Goal: Task Accomplishment & Management: Use online tool/utility

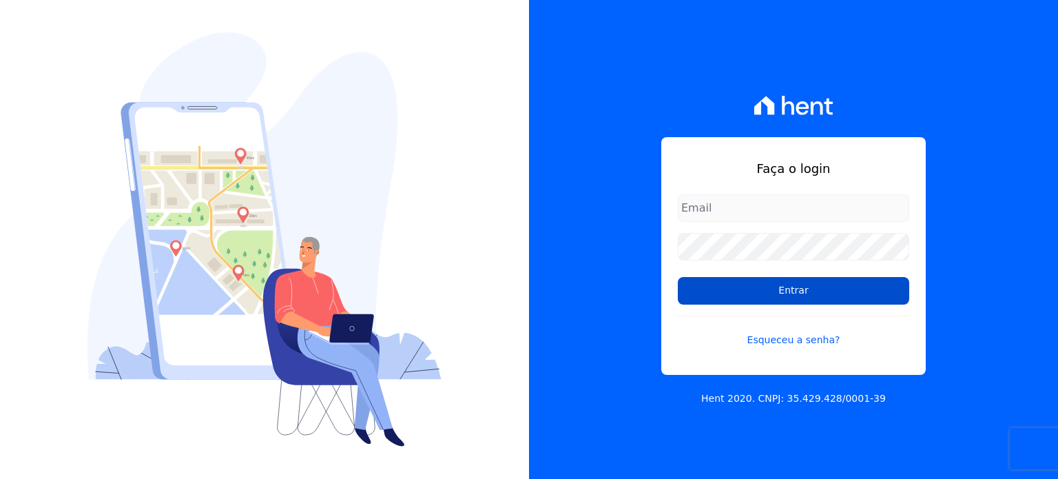
type input "administrativo@valeincorp.com.br"
click at [838, 294] on input "Entrar" at bounding box center [794, 291] width 232 height 28
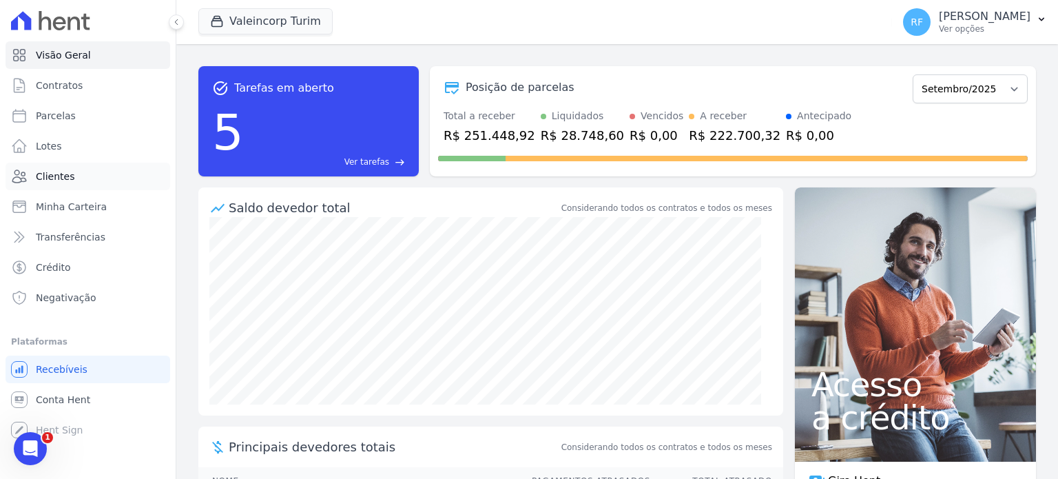
click at [90, 173] on link "Clientes" at bounding box center [88, 177] width 165 height 28
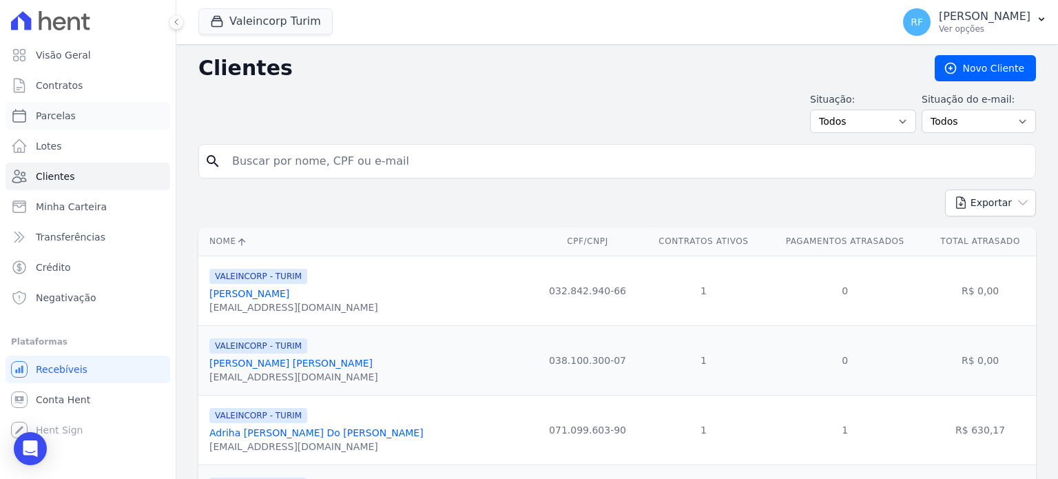
click at [61, 110] on span "Parcelas" at bounding box center [56, 116] width 40 height 14
select select
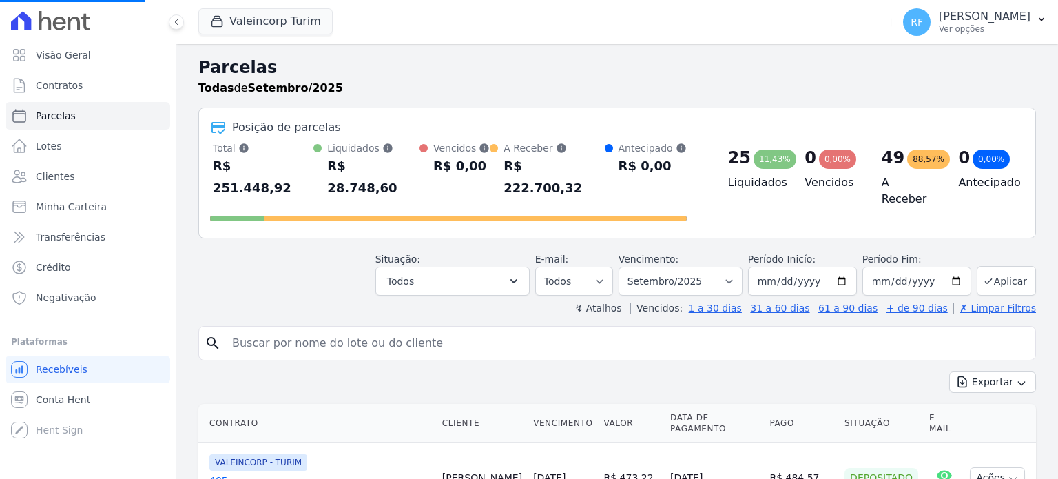
select select
click at [506, 329] on input "search" at bounding box center [627, 343] width 806 height 28
type input "bruno henri"
select select
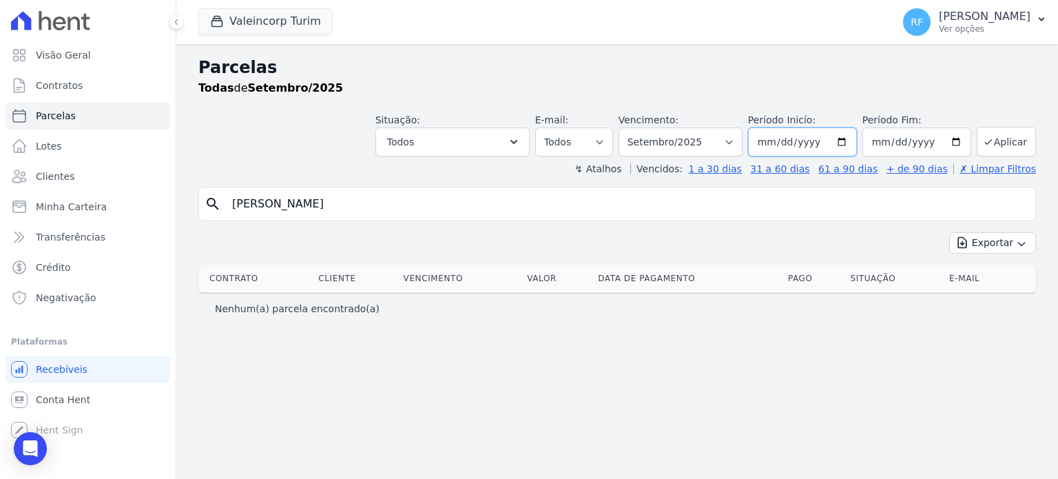
click at [791, 140] on input "2025-09-01" at bounding box center [802, 141] width 109 height 29
type input "2025-07-01"
type input "0008-07-01"
click at [791, 140] on input "0008-07-01" at bounding box center [802, 141] width 109 height 29
type input "[DATE]"
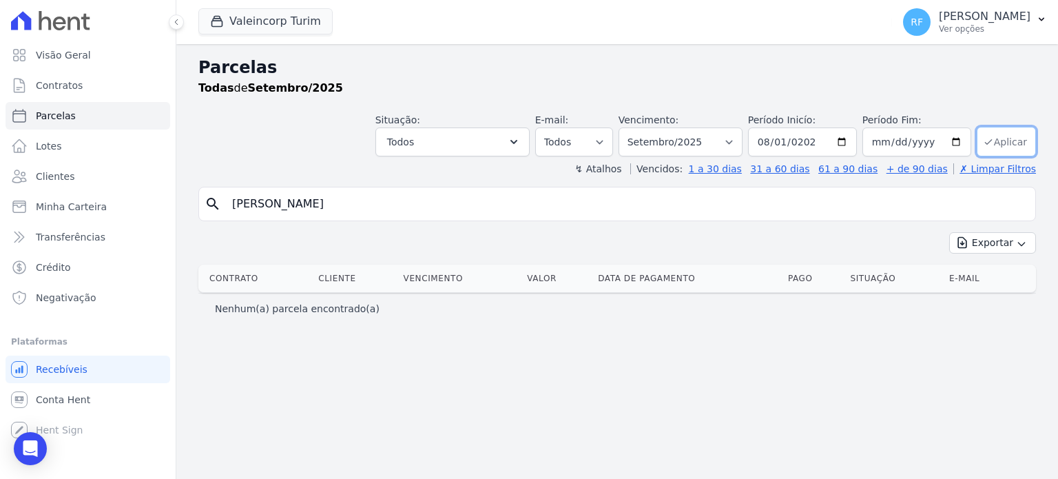
click at [1023, 133] on button "Aplicar" at bounding box center [1006, 142] width 59 height 30
select select
click at [1014, 146] on button "Aplicar" at bounding box center [1006, 142] width 59 height 30
select select
click at [415, 203] on input "[PERSON_NAME]" at bounding box center [627, 204] width 806 height 28
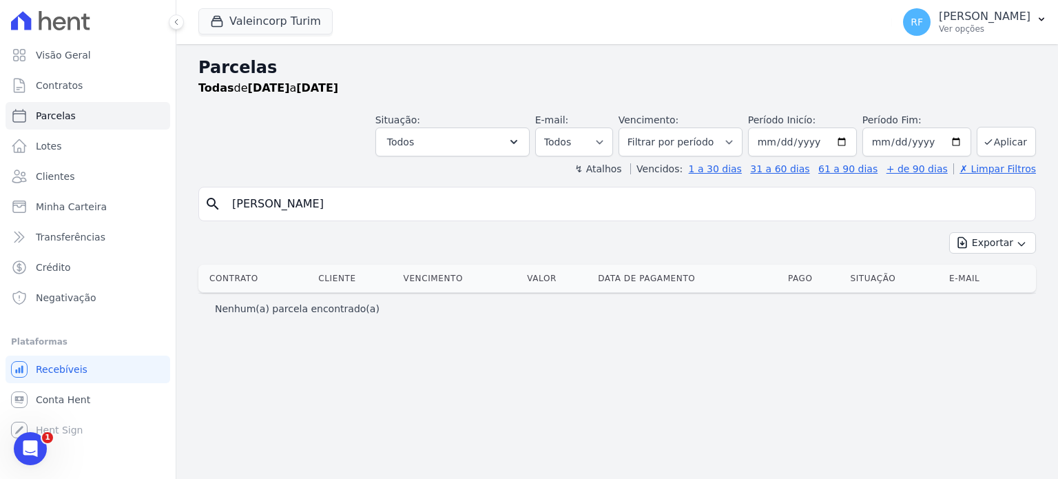
type input "[PERSON_NAME]"
select select
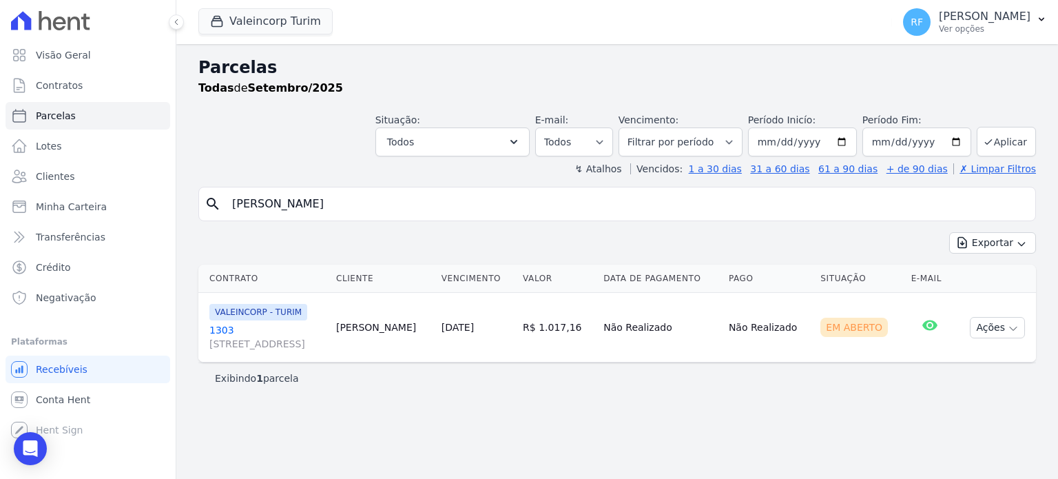
click at [464, 168] on div "↯ Atalhos Vencidos: 1 a 30 dias 31 a 60 dias 61 a 90 dias + de 90 dias ✗ Limpar…" at bounding box center [617, 169] width 838 height 14
click at [450, 201] on input "[PERSON_NAME]" at bounding box center [627, 204] width 806 height 28
type input "keila"
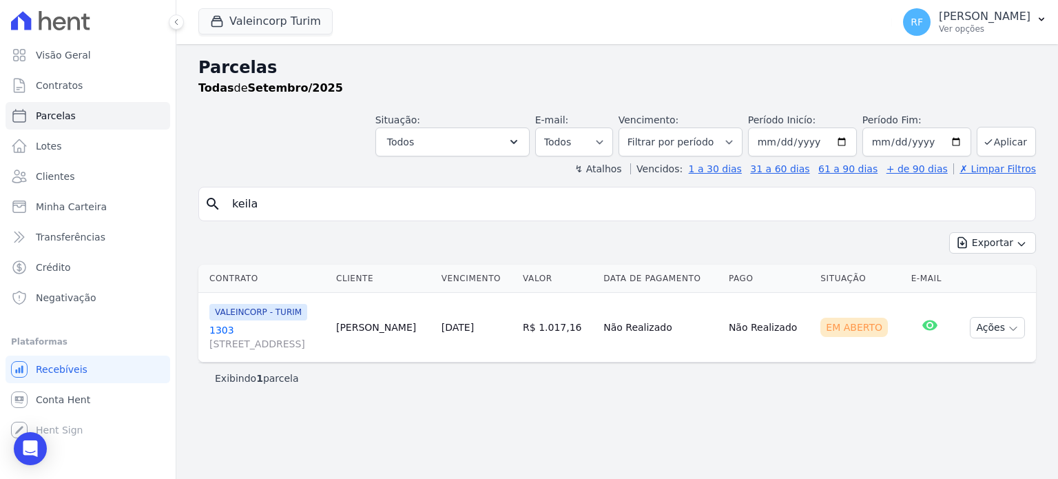
select select
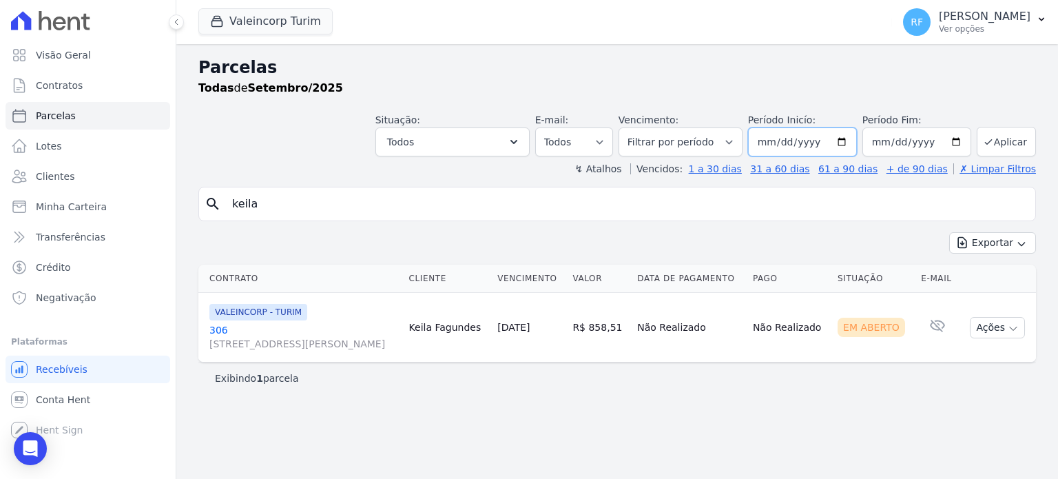
click at [786, 141] on input "[DATE]" at bounding box center [802, 141] width 109 height 29
type input "[DATE]"
click at [1000, 142] on button "Aplicar" at bounding box center [1006, 142] width 59 height 30
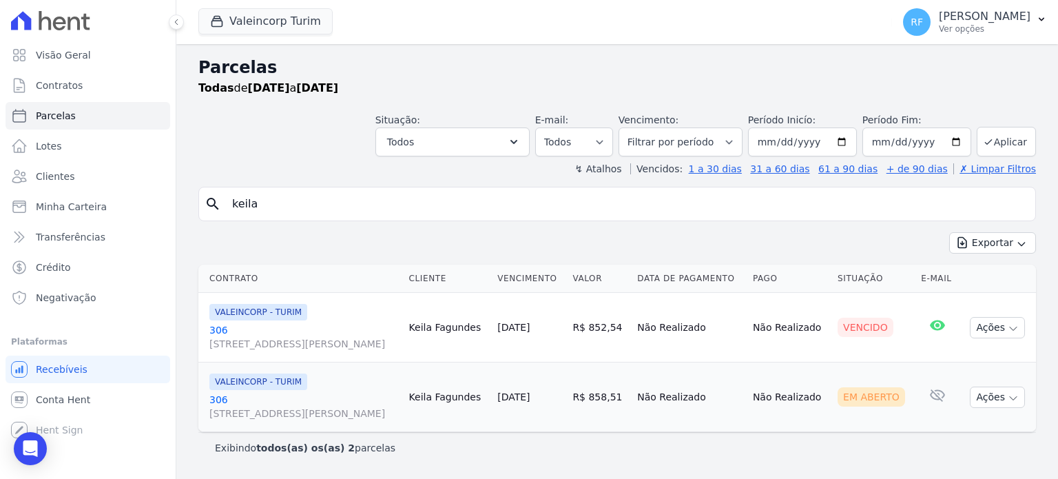
select select
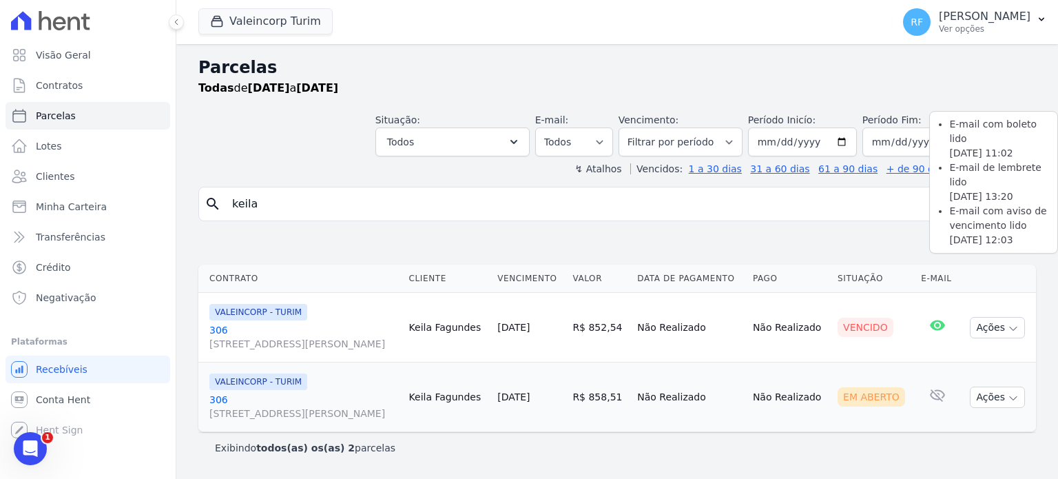
click at [938, 323] on icon at bounding box center [937, 325] width 15 height 10
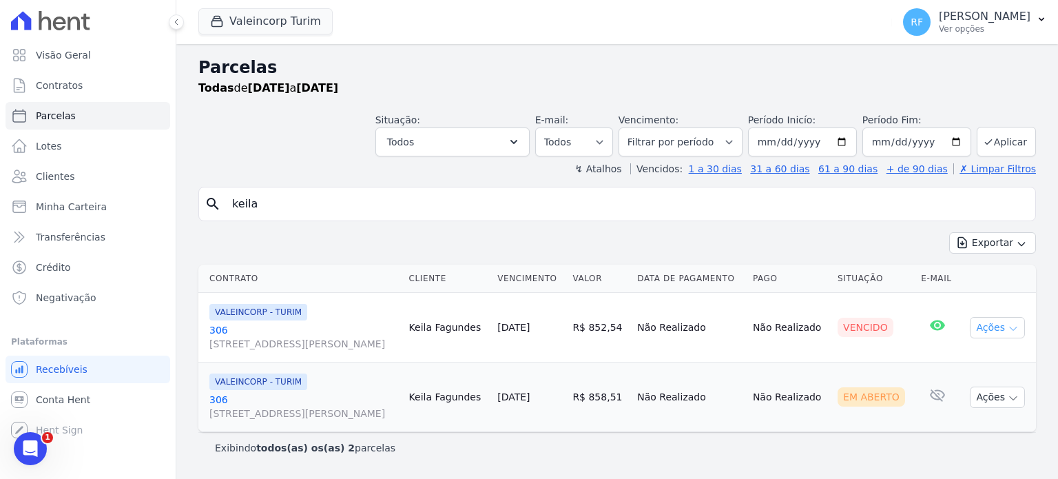
click at [988, 327] on button "Ações" at bounding box center [997, 327] width 55 height 21
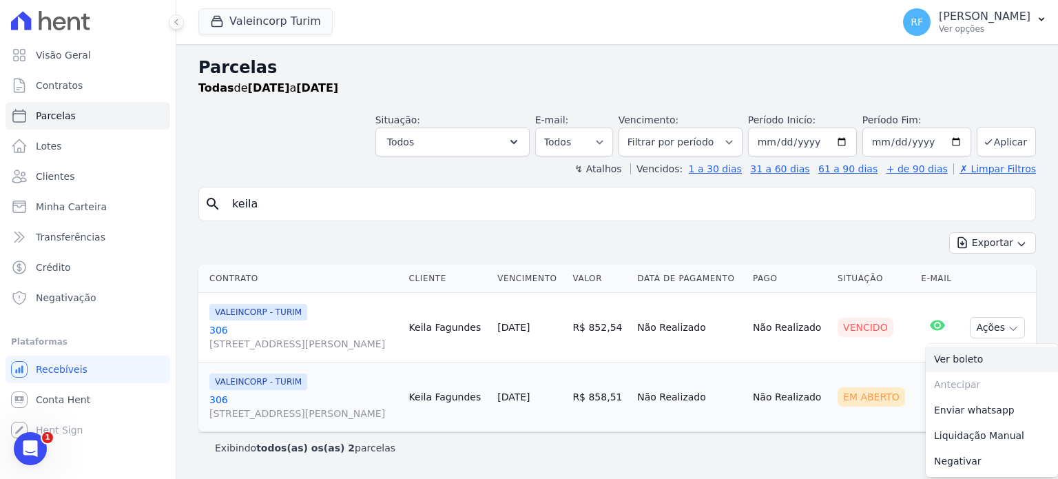
click at [976, 360] on link "Ver boleto" at bounding box center [992, 359] width 132 height 25
click at [452, 194] on input "keila" at bounding box center [627, 204] width 806 height 28
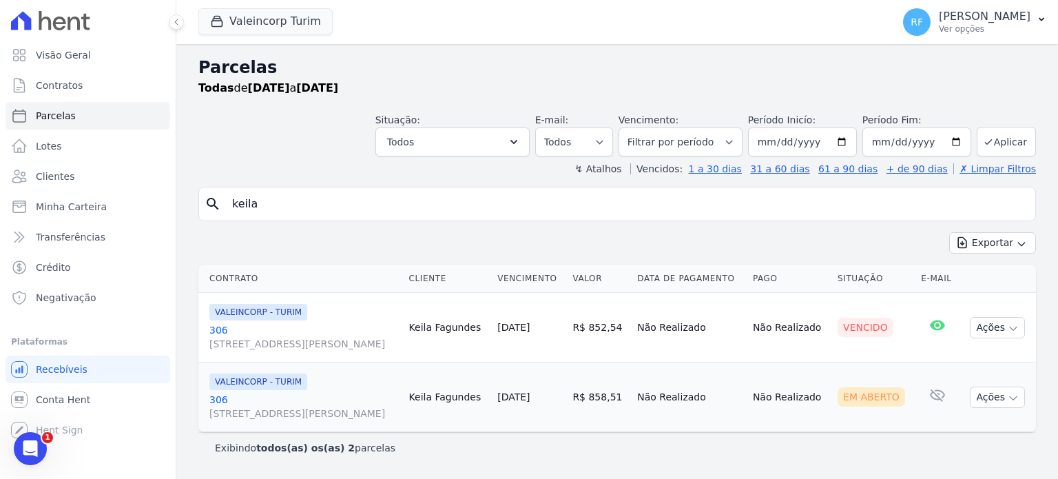
click at [452, 194] on input "keila" at bounding box center [627, 204] width 806 height 28
type input "[PERSON_NAME]"
select select
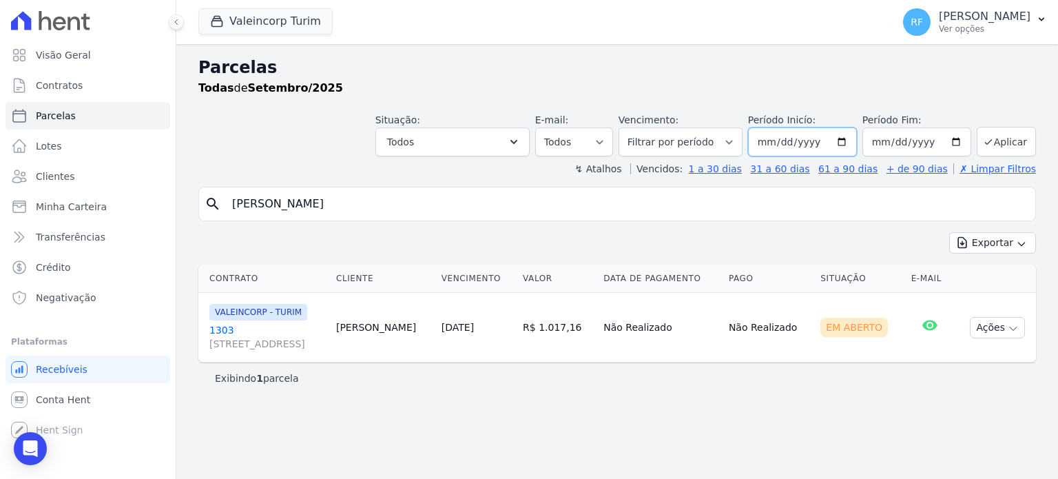
click at [791, 140] on input "[DATE]" at bounding box center [802, 141] width 109 height 29
type input "[DATE]"
click at [998, 132] on button "Aplicar" at bounding box center [1006, 142] width 59 height 30
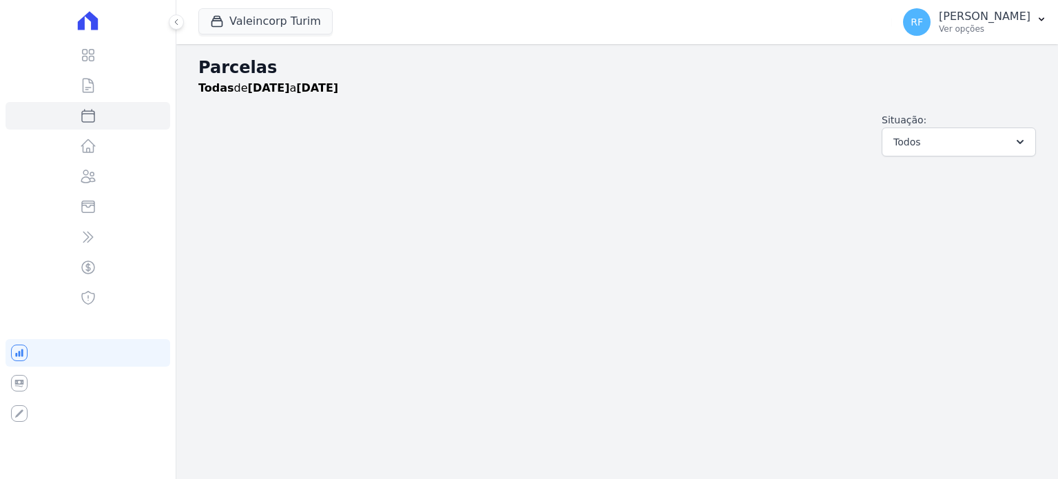
select select
